Goal: Find contact information: Find contact information

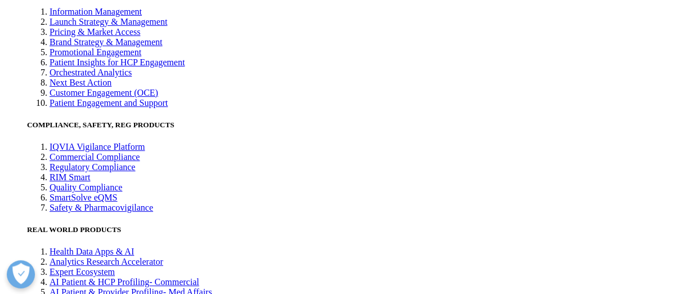
scroll to position [2050, 0]
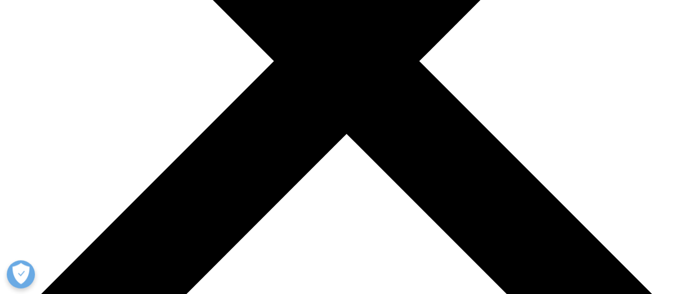
scroll to position [281, 0]
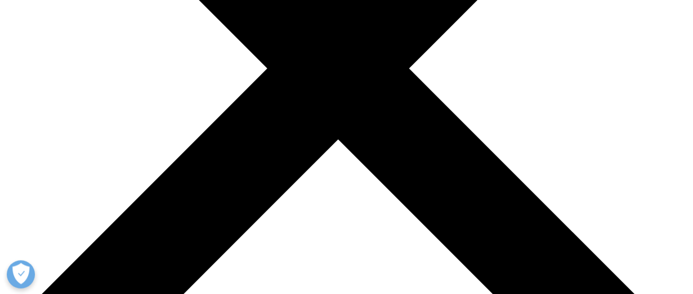
scroll to position [0, 0]
click at [499, 88] on div at bounding box center [503, 89] width 13 height 31
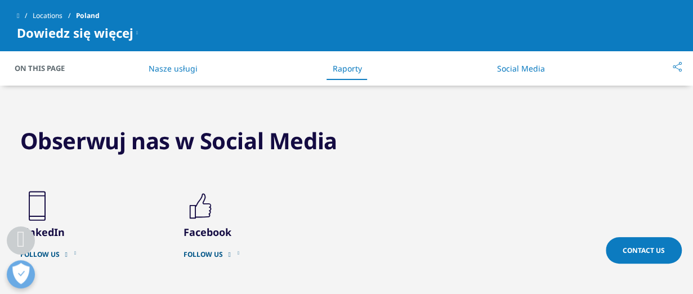
scroll to position [1519, 0]
